Goal: Task Accomplishment & Management: Complete application form

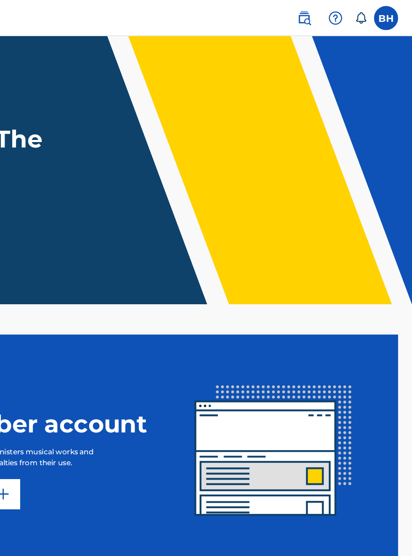
click at [395, 13] on label at bounding box center [393, 12] width 17 height 17
click at [393, 13] on input "BH [PERSON_NAME] [EMAIL_ADDRESS][DOMAIN_NAME] Notification Preferences Profile …" at bounding box center [393, 13] width 0 height 0
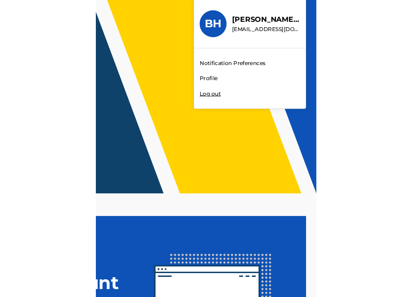
scroll to position [31, 205]
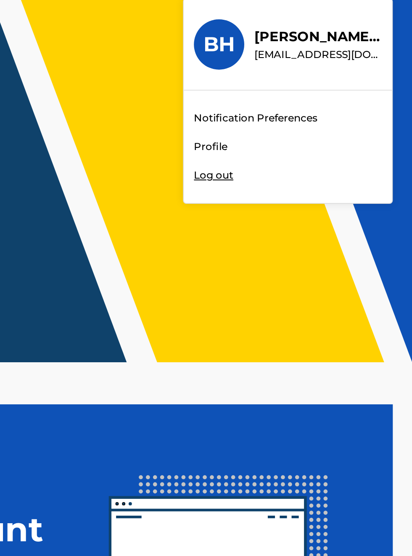
click at [315, 104] on div "BH BH [PERSON_NAME] [EMAIL_ADDRESS][DOMAIN_NAME] Notification Preferences Profi…" at bounding box center [206, 278] width 412 height 556
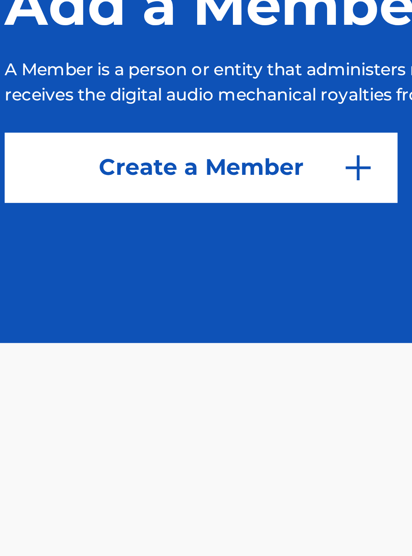
scroll to position [295, 18]
click at [95, 355] on link "Create a Member" at bounding box center [79, 344] width 118 height 21
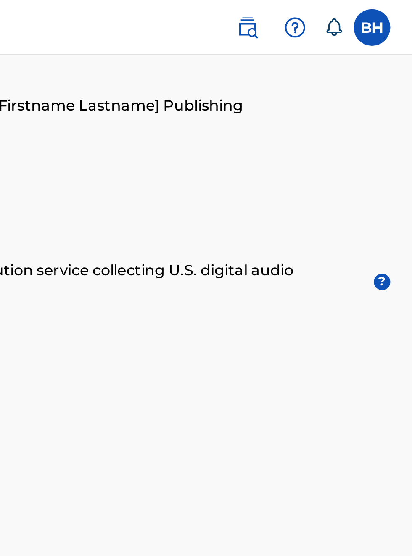
click at [376, 15] on icon at bounding box center [375, 12] width 8 height 8
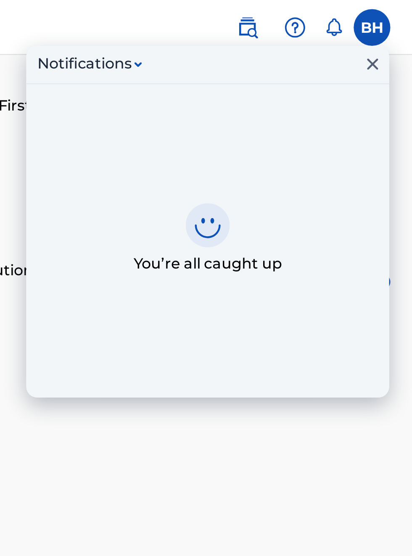
click at [374, 12] on icon at bounding box center [375, 12] width 8 height 8
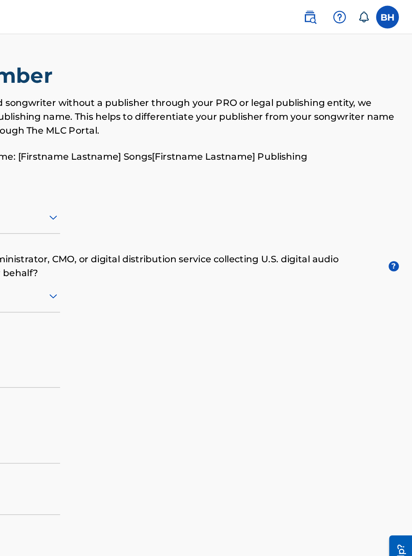
click at [378, 15] on icon at bounding box center [375, 12] width 7 height 8
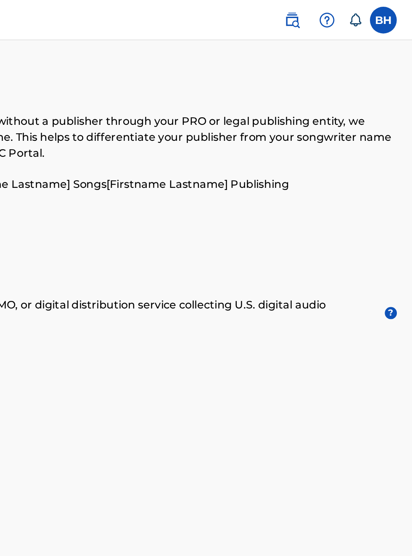
click at [339, 12] on img at bounding box center [336, 13] width 10 height 10
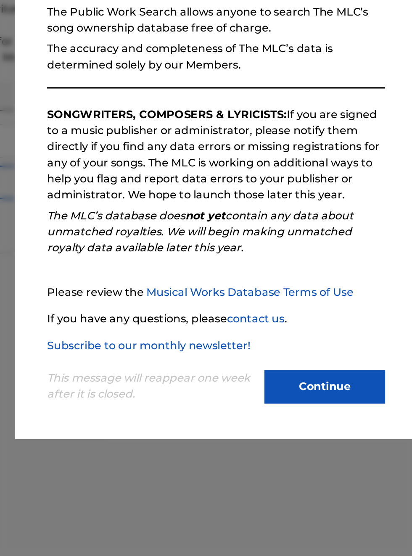
click at [223, 292] on link "Musical Works Database Terms of Use" at bounding box center [227, 288] width 130 height 8
